Goal: Transaction & Acquisition: Book appointment/travel/reservation

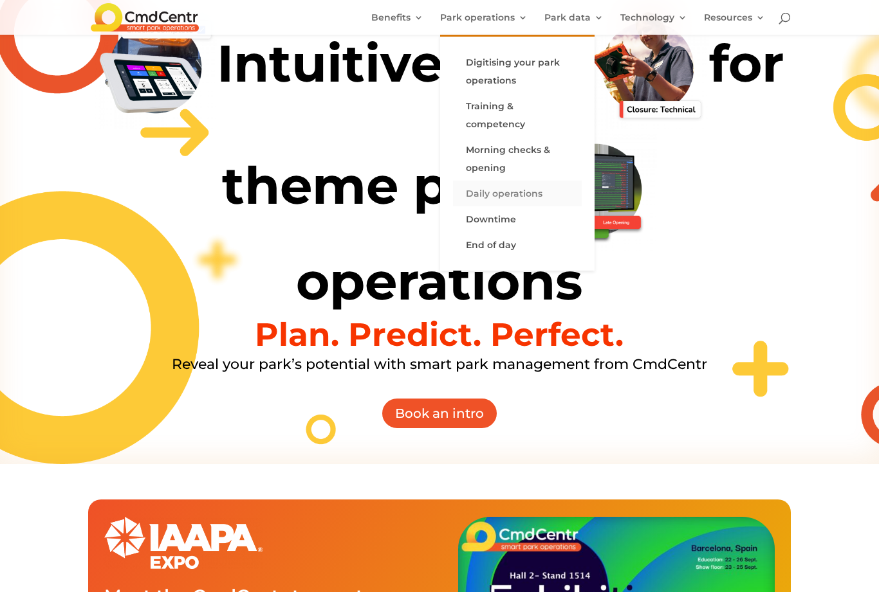
scroll to position [69, 0]
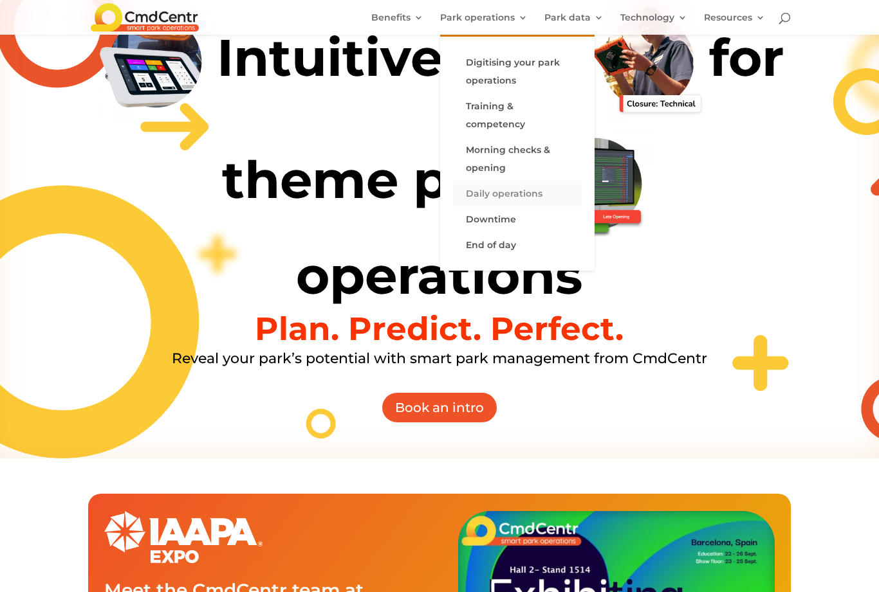
click at [517, 194] on link "Daily operations" at bounding box center [517, 194] width 129 height 26
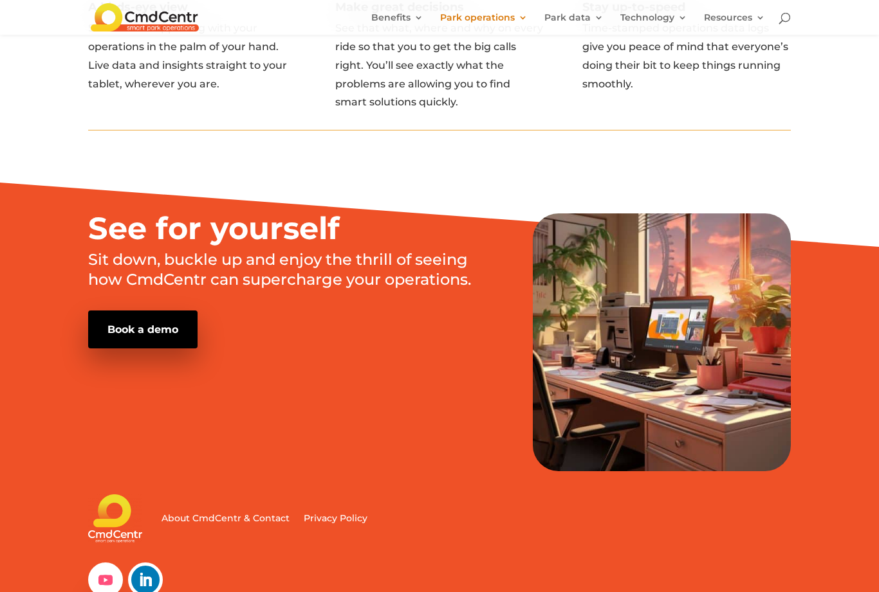
scroll to position [1774, 0]
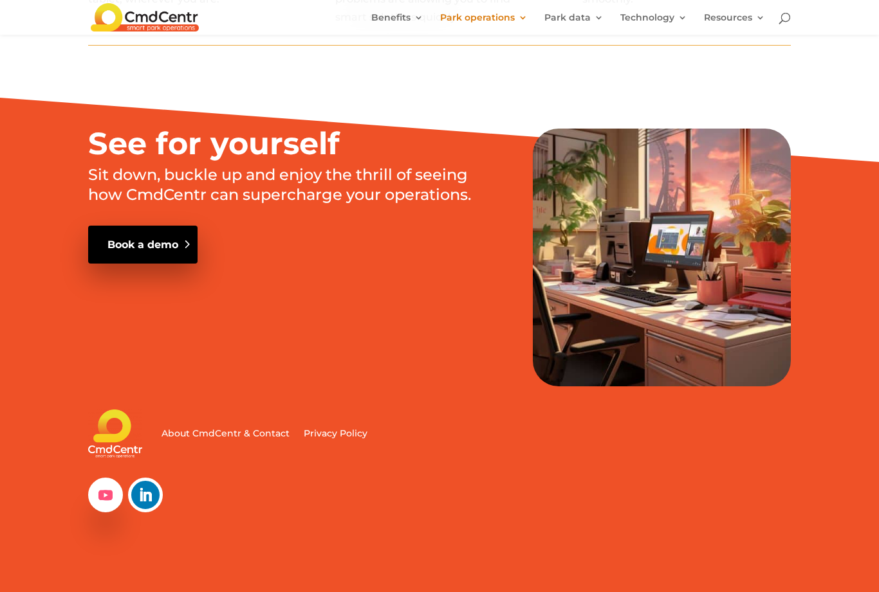
click at [163, 231] on link "Book a demo" at bounding box center [142, 245] width 109 height 38
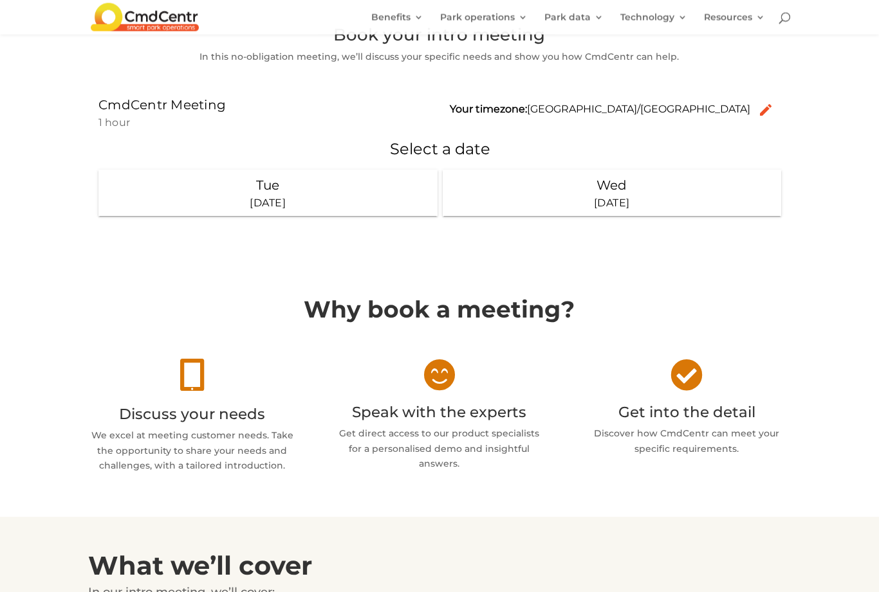
scroll to position [199, 0]
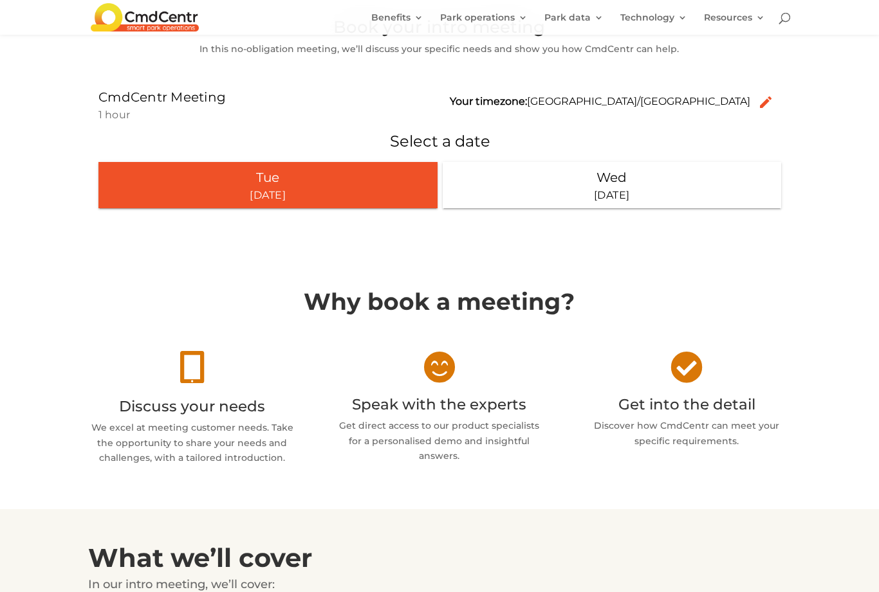
click at [351, 192] on div "16 September 2025" at bounding box center [267, 195] width 329 height 15
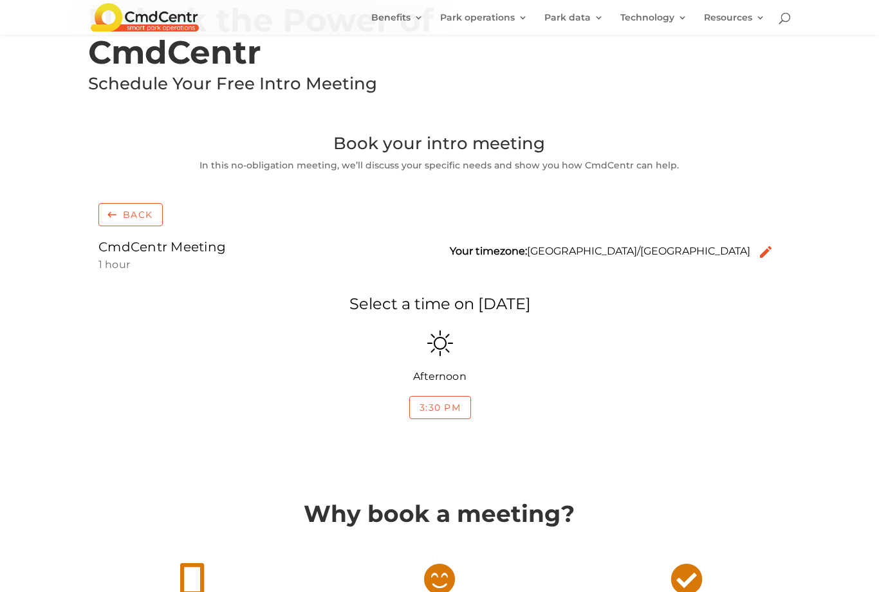
scroll to position [86, 0]
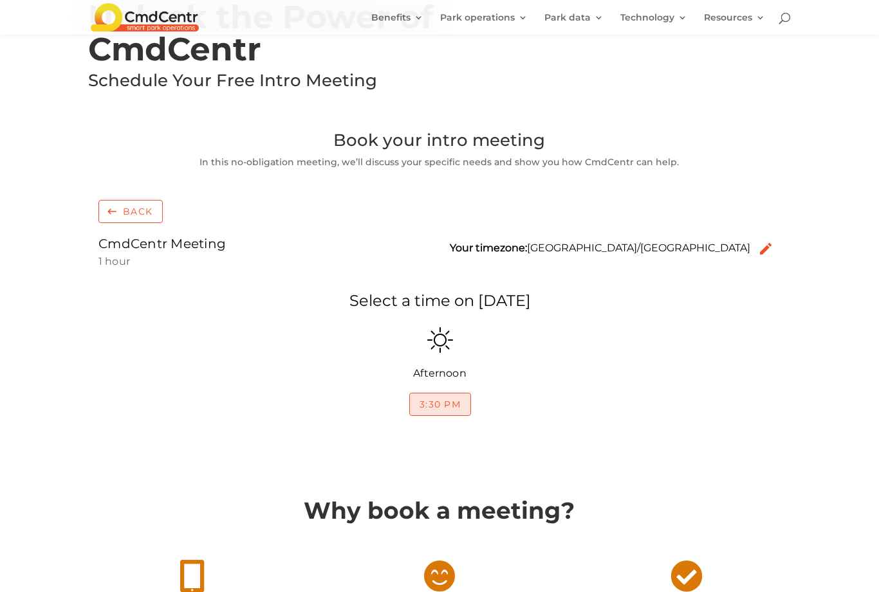
click at [438, 407] on div "button" at bounding box center [439, 405] width 60 height 22
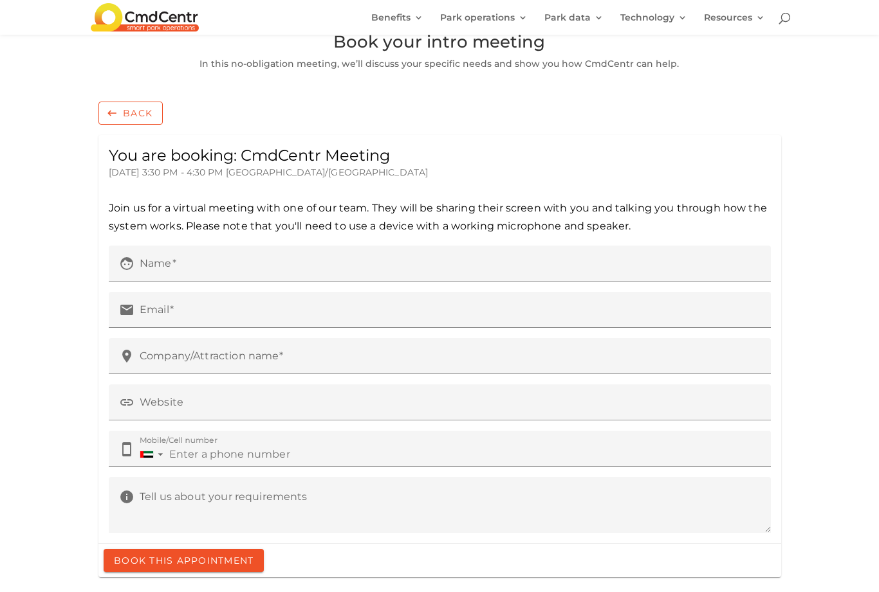
scroll to position [206, 0]
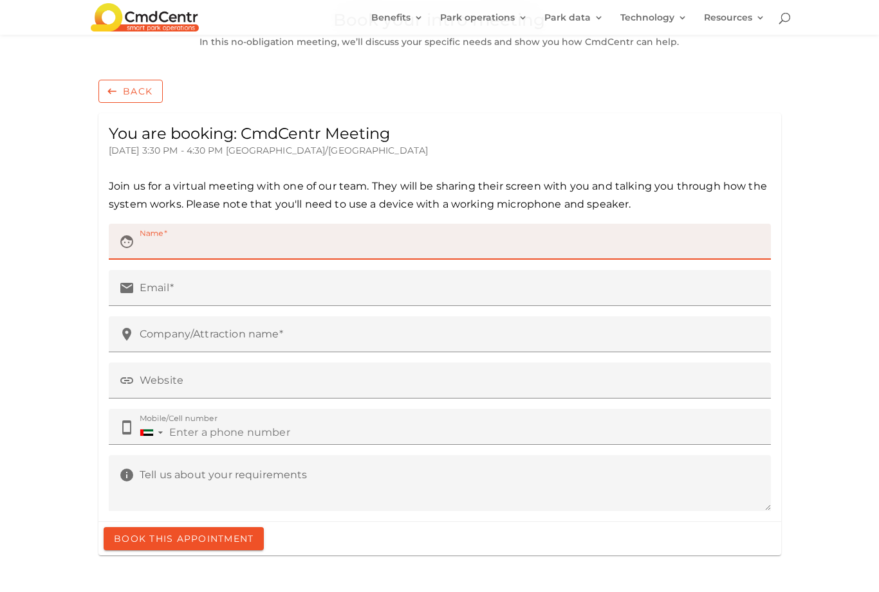
click at [394, 243] on input "face Name" at bounding box center [449, 246] width 621 height 18
type input "Belal Sami"
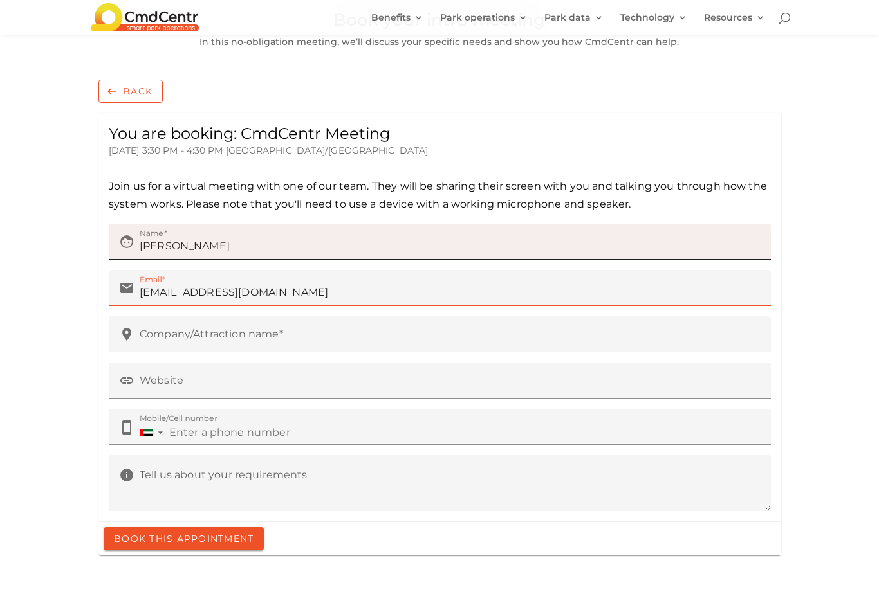
type input "Belals@dubaisafari.ae"
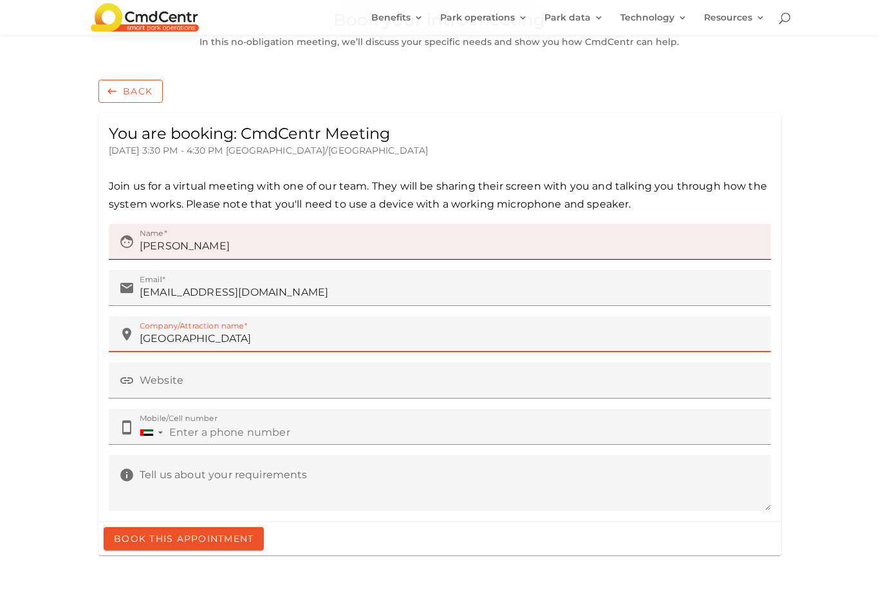
type input "Dubai Safari Park"
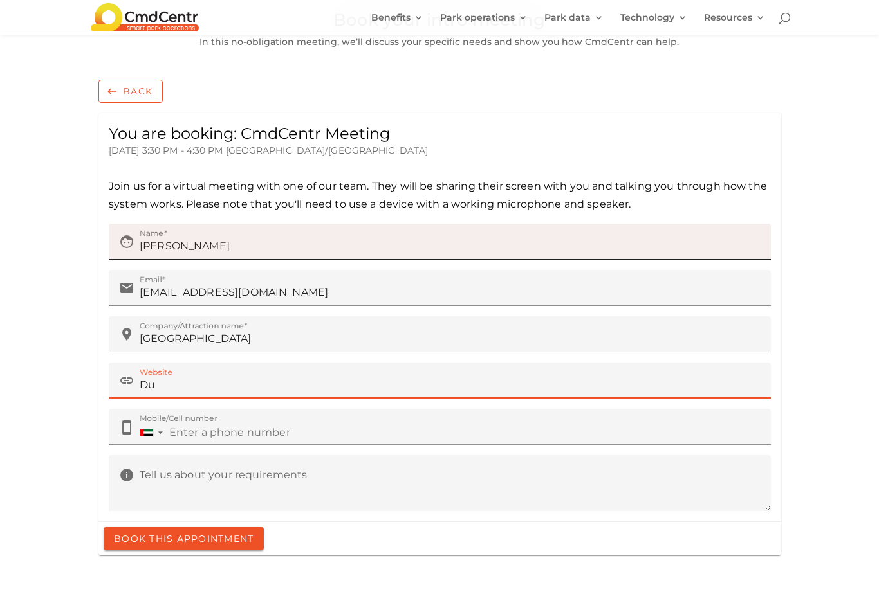
type input "D"
type input "Dubaisafari.ae"
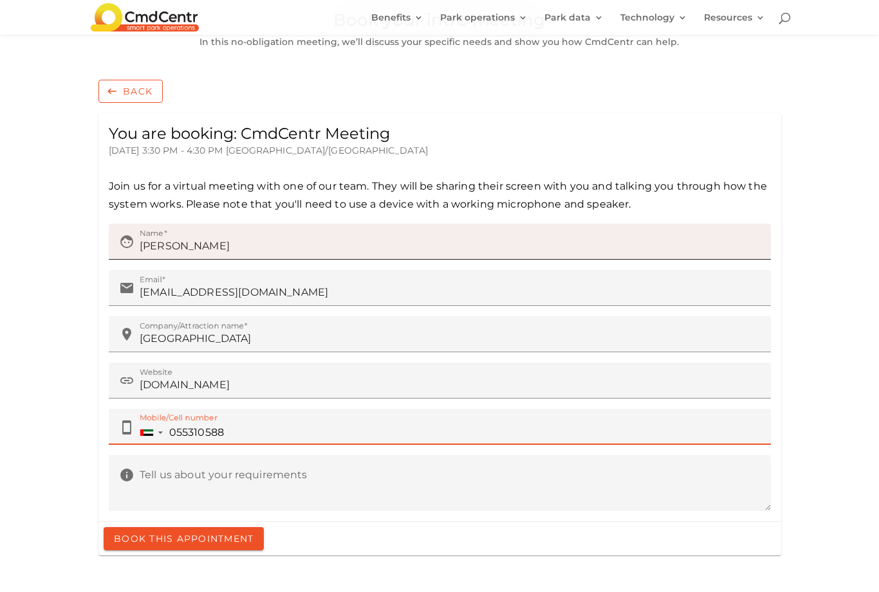
type input "+971 55 310 5886"
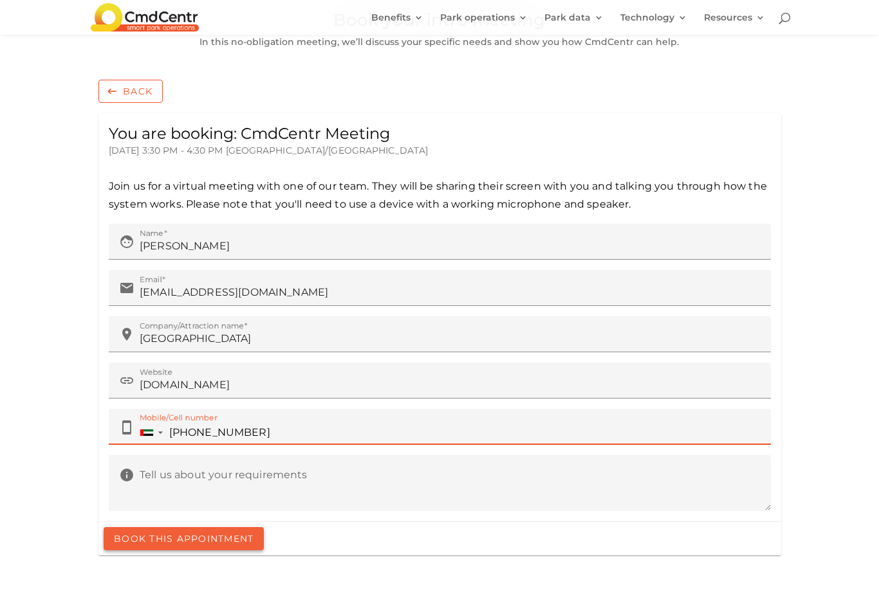
click at [189, 542] on div "button" at bounding box center [183, 539] width 160 height 23
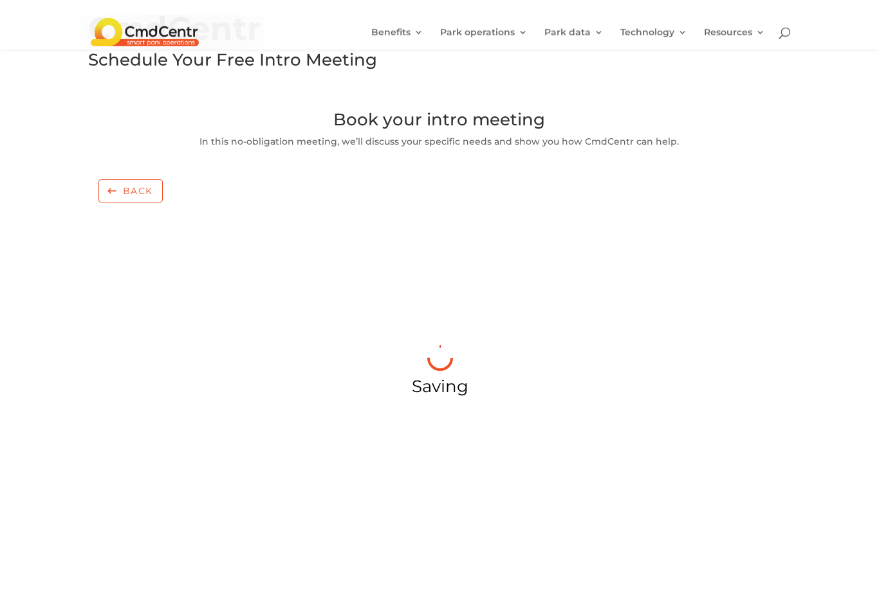
scroll to position [0, 0]
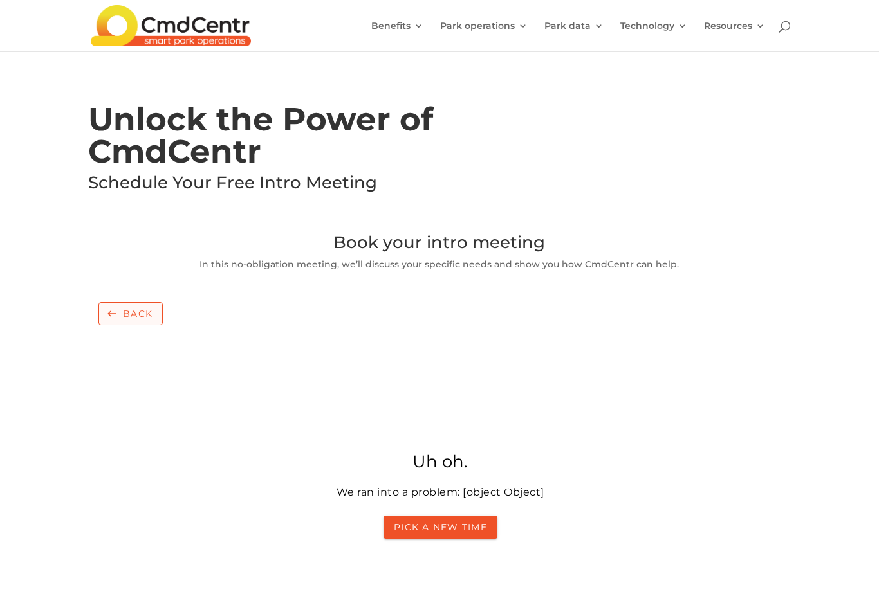
click at [147, 315] on div "button" at bounding box center [130, 313] width 64 height 23
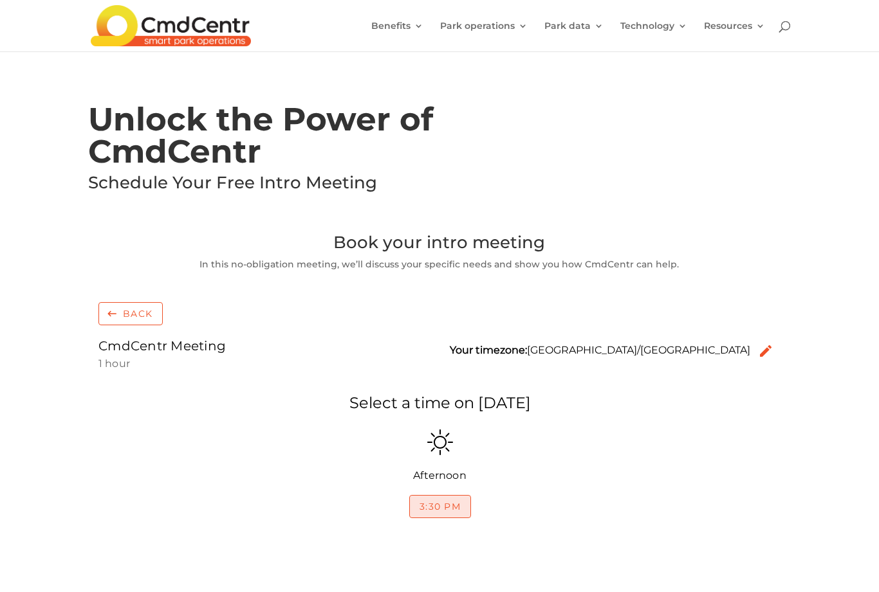
click at [424, 499] on div "button" at bounding box center [439, 507] width 60 height 22
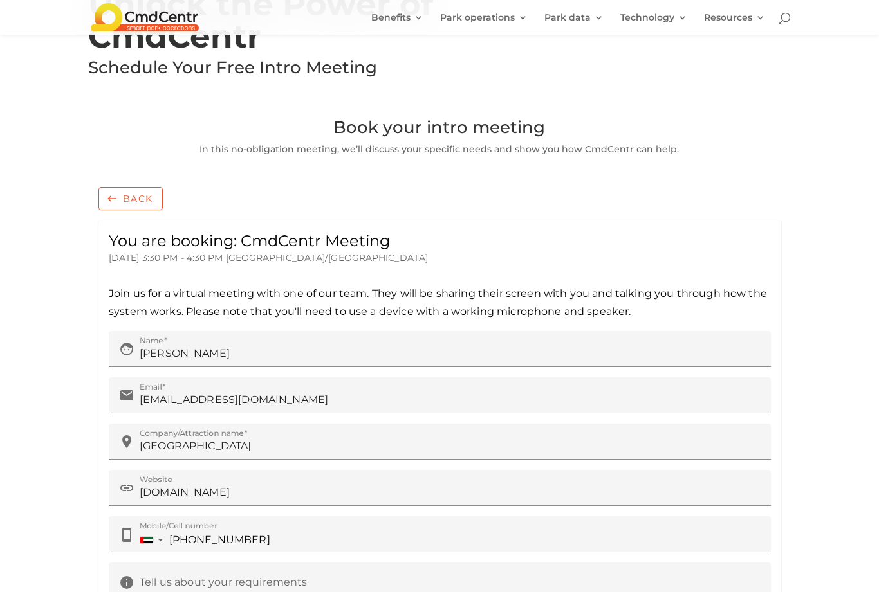
scroll to position [243, 0]
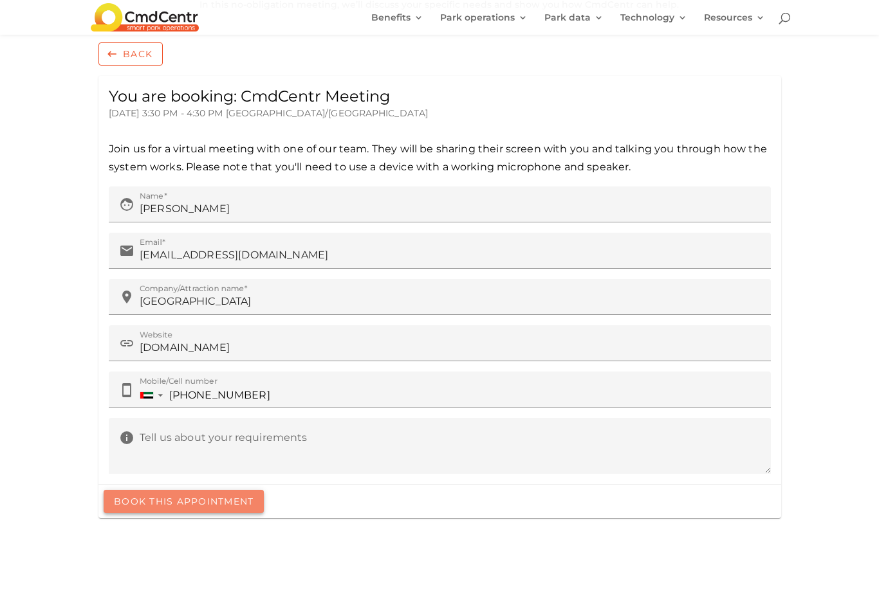
click at [222, 502] on div "button" at bounding box center [183, 501] width 160 height 23
